Goal: Information Seeking & Learning: Learn about a topic

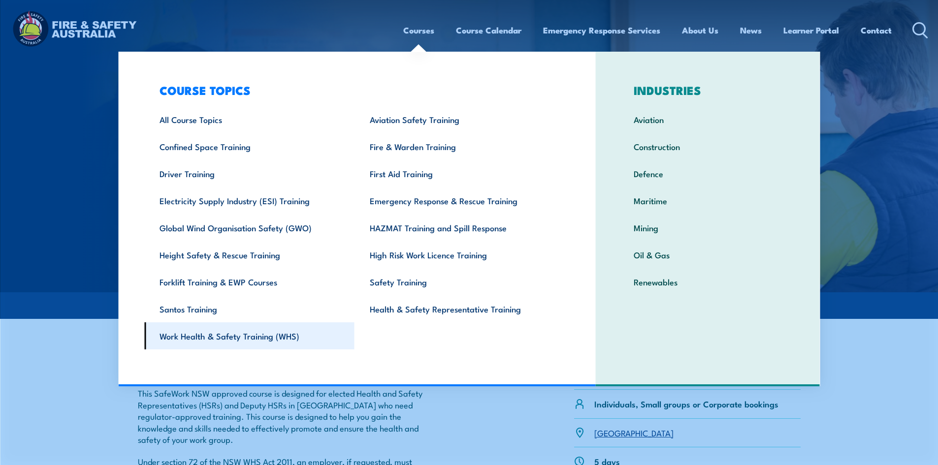
click at [217, 337] on link "Work Health & Safety Training (WHS)" at bounding box center [249, 336] width 210 height 27
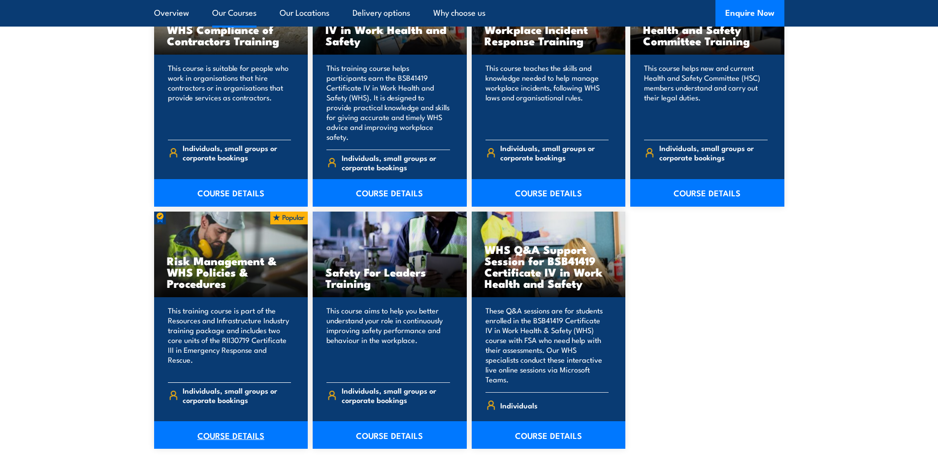
scroll to position [886, 0]
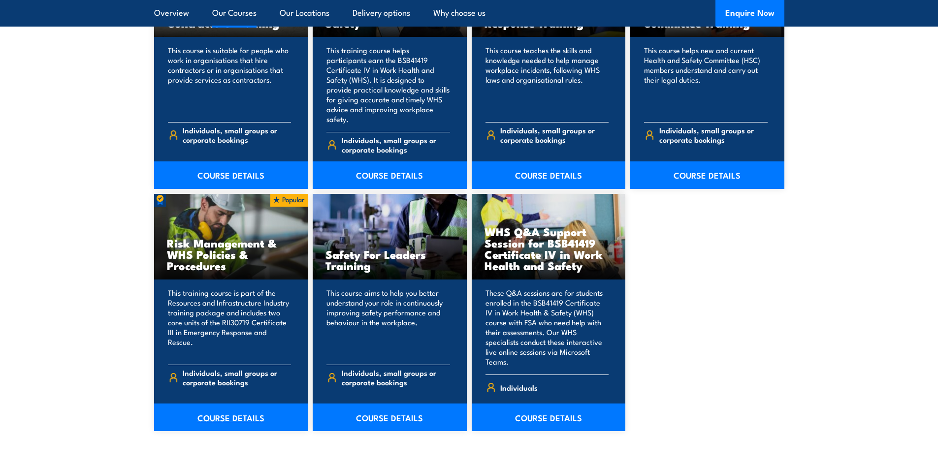
click at [228, 404] on link "COURSE DETAILS" at bounding box center [231, 418] width 154 height 28
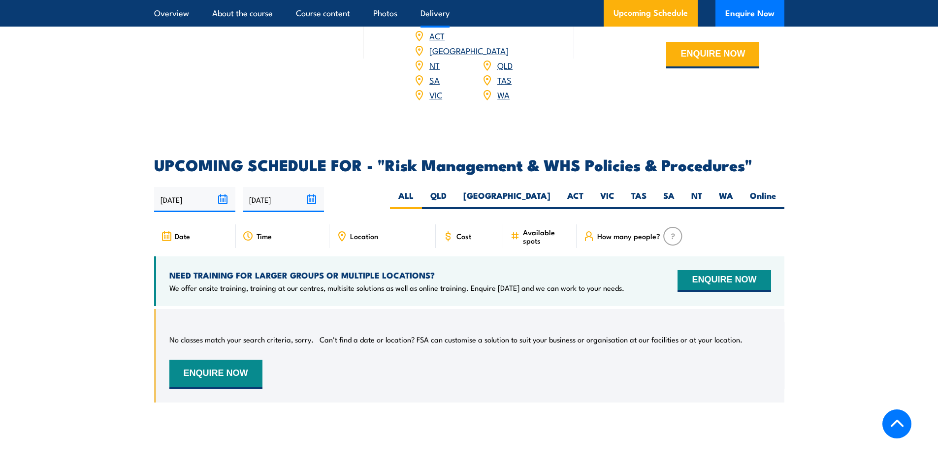
scroll to position [1477, 0]
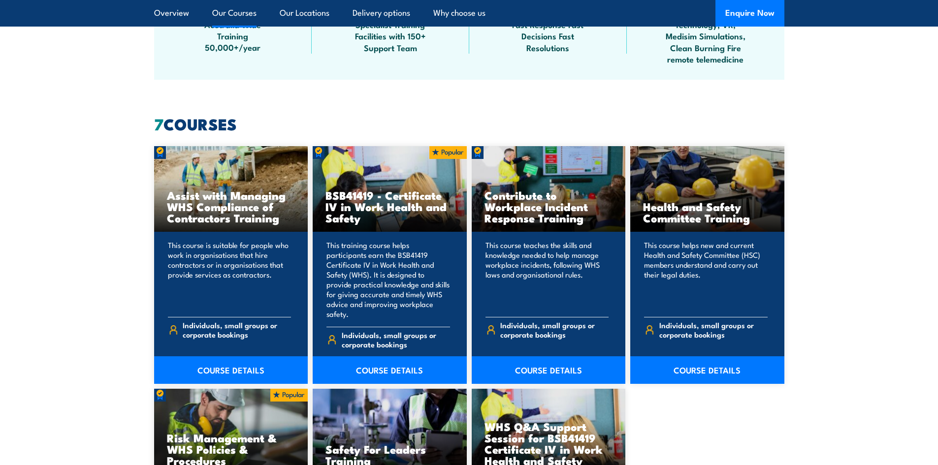
scroll to position [689, 0]
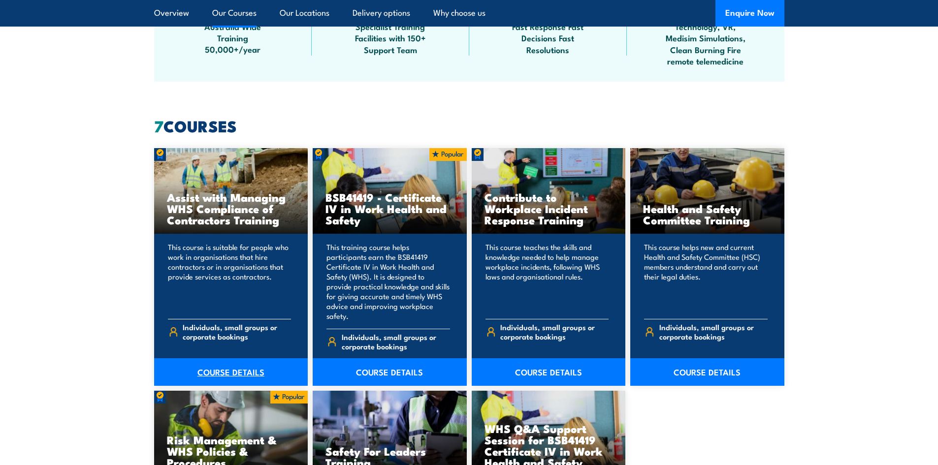
click at [238, 359] on link "COURSE DETAILS" at bounding box center [231, 373] width 154 height 28
click at [401, 360] on link "COURSE DETAILS" at bounding box center [390, 373] width 154 height 28
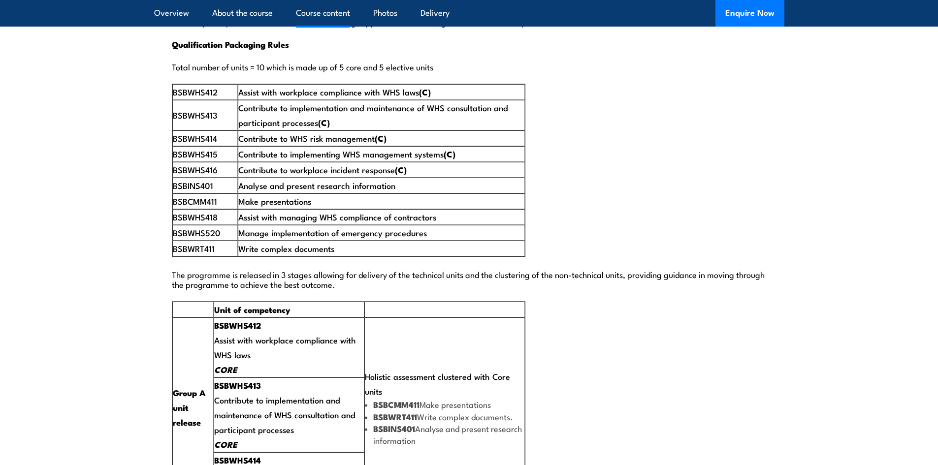
scroll to position [1625, 0]
